Goal: Task Accomplishment & Management: Complete application form

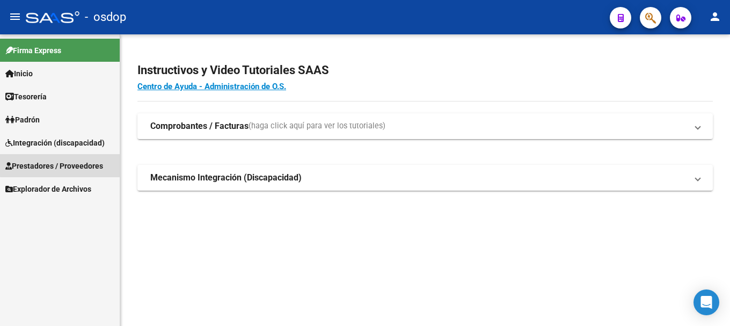
click at [73, 164] on span "Prestadores / Proveedores" at bounding box center [54, 166] width 98 height 12
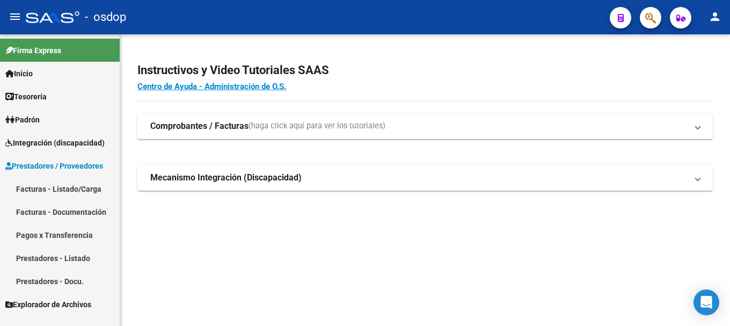
click at [86, 191] on link "Facturas - Listado/Carga" at bounding box center [60, 188] width 120 height 23
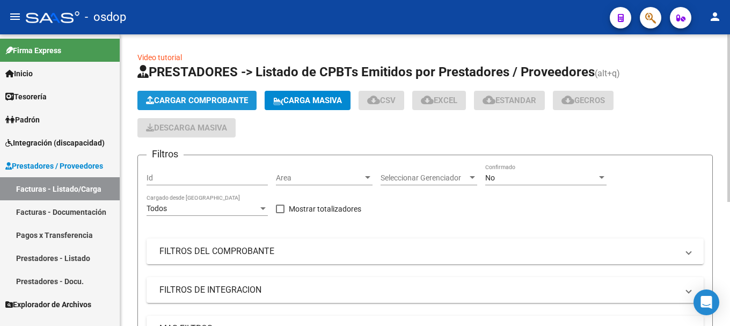
click at [215, 97] on span "Cargar Comprobante" at bounding box center [197, 100] width 102 height 10
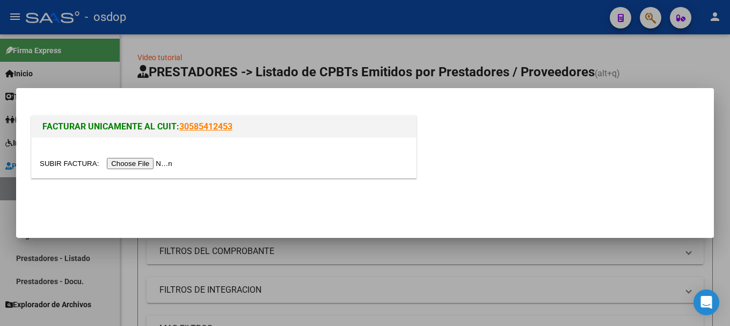
click at [132, 165] on input "file" at bounding box center [108, 163] width 136 height 11
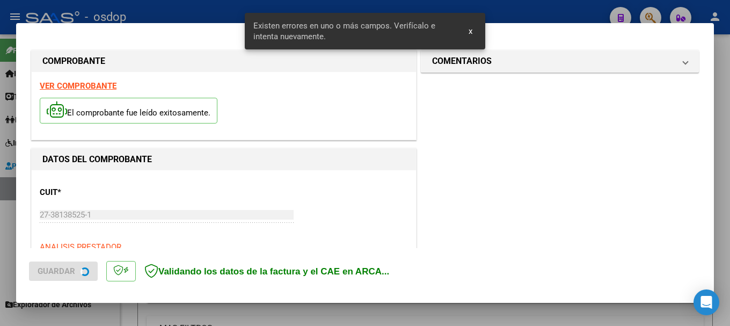
scroll to position [268, 0]
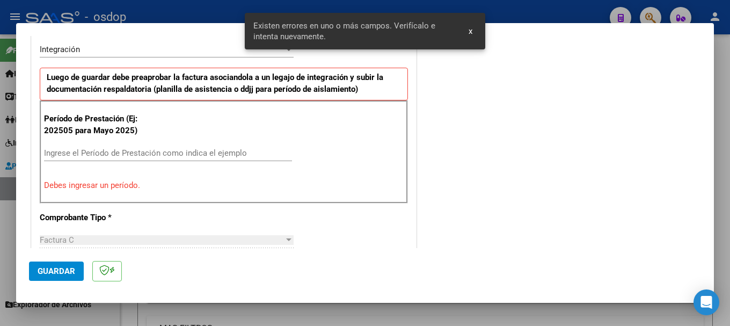
click at [115, 149] on input "Ingrese el Período de Prestación como indica el ejemplo" at bounding box center [168, 153] width 248 height 10
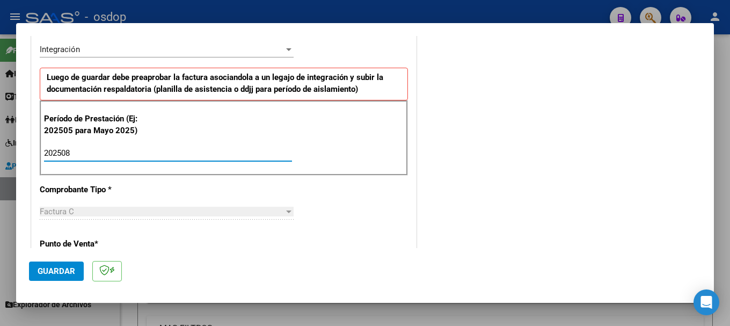
type input "202508"
click at [62, 271] on span "Guardar" at bounding box center [57, 271] width 38 height 10
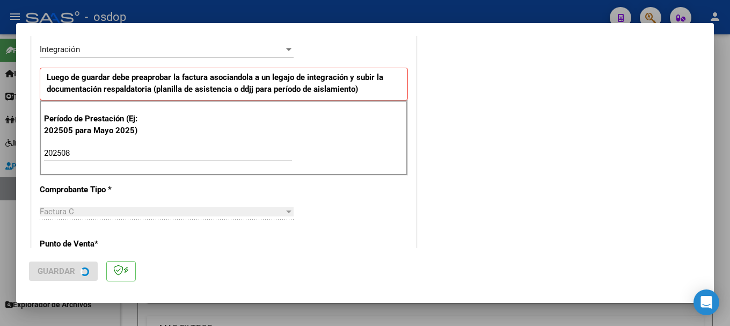
scroll to position [0, 0]
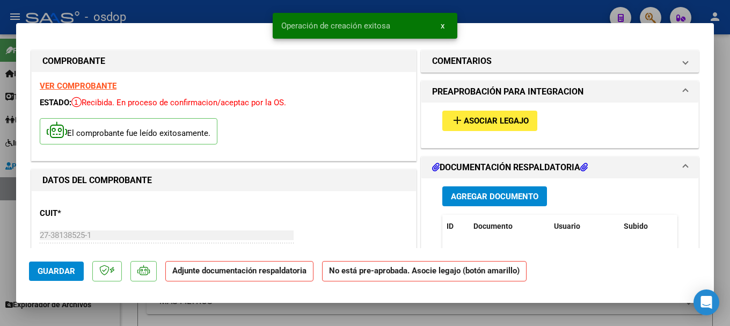
click at [469, 189] on button "Agregar Documento" at bounding box center [494, 196] width 105 height 20
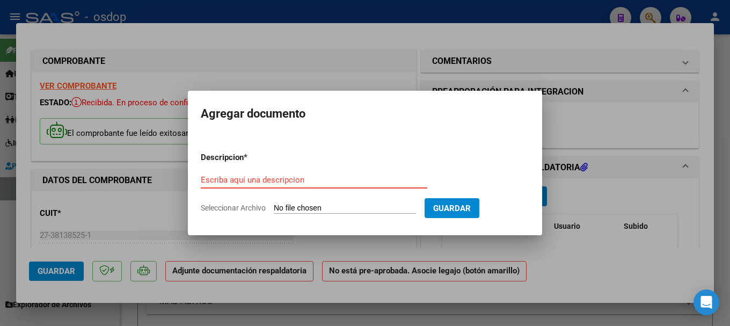
click at [283, 181] on input "Escriba aquí una descripcion" at bounding box center [314, 180] width 226 height 10
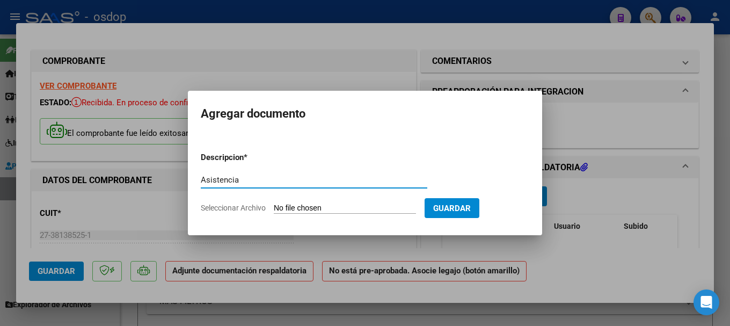
type input "Asistencia"
click at [334, 205] on input "Seleccionar Archivo" at bounding box center [345, 208] width 142 height 10
type input "C:\fakepath\Asistencia.pdf"
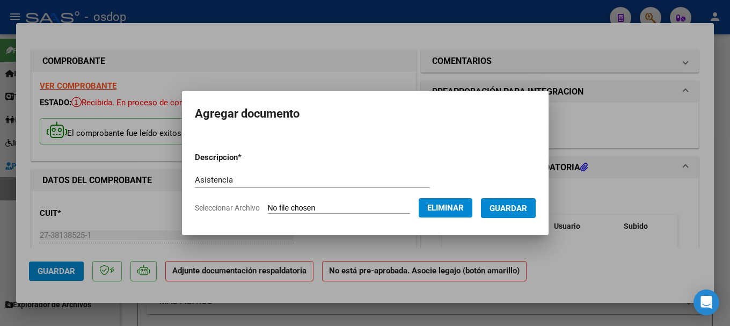
click at [515, 205] on span "Guardar" at bounding box center [508, 208] width 38 height 10
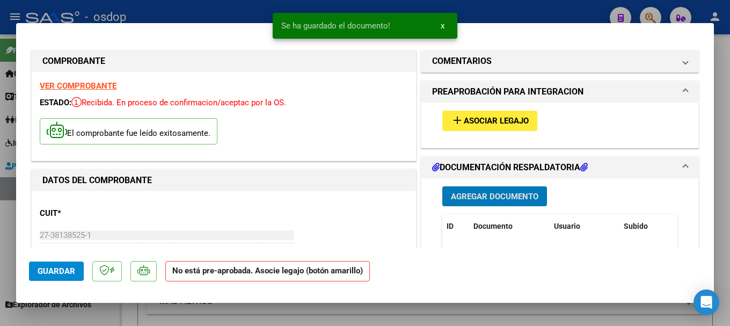
click at [487, 113] on button "add Asociar Legajo" at bounding box center [489, 120] width 95 height 20
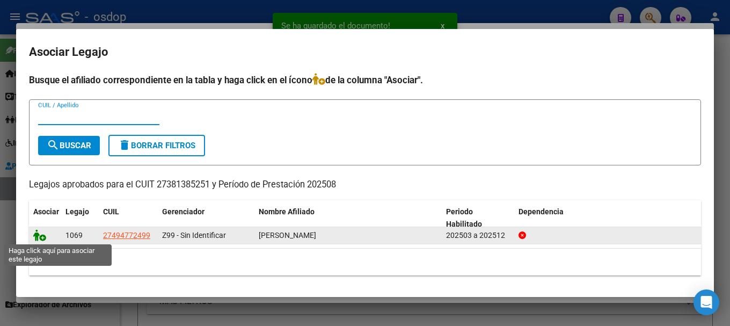
click at [37, 233] on icon at bounding box center [39, 235] width 13 height 12
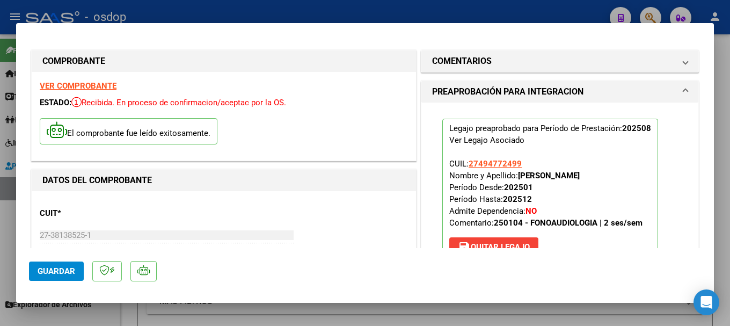
scroll to position [54, 0]
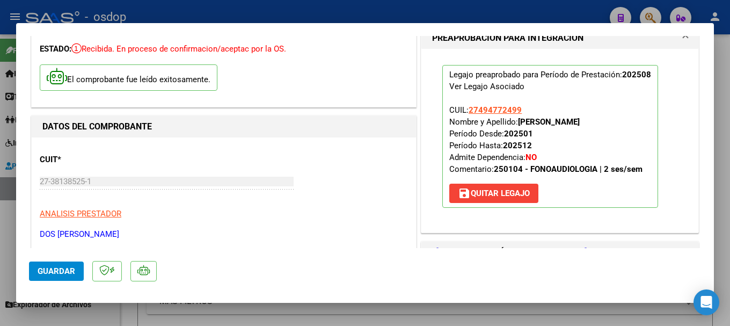
click at [55, 271] on span "Guardar" at bounding box center [57, 271] width 38 height 10
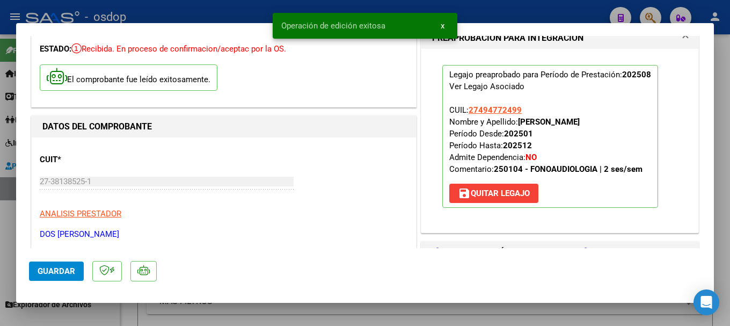
click at [196, 14] on div at bounding box center [365, 163] width 730 height 326
type input "$ 0,00"
